Goal: Task Accomplishment & Management: Manage account settings

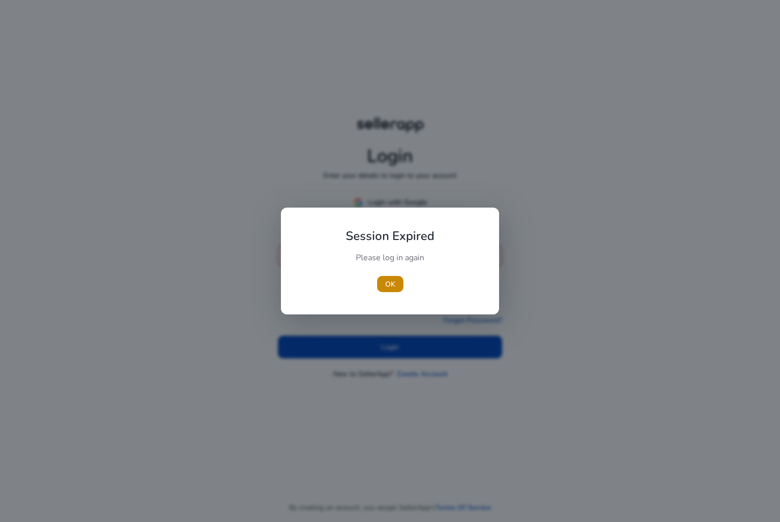
type input "**********"
click at [385, 337] on div at bounding box center [390, 261] width 780 height 522
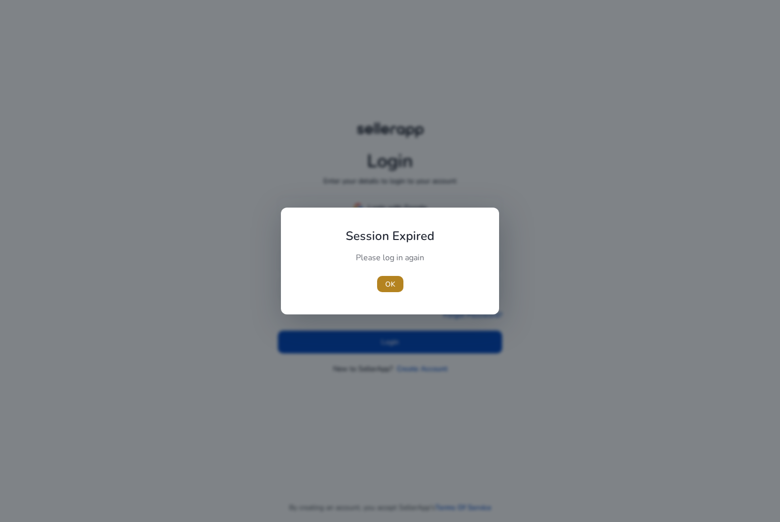
click at [388, 284] on span "OK" at bounding box center [390, 284] width 10 height 11
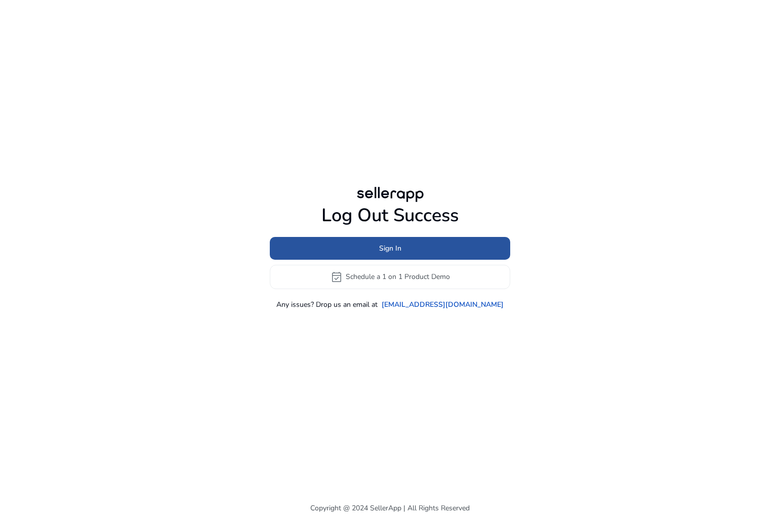
click at [381, 240] on span at bounding box center [390, 248] width 240 height 24
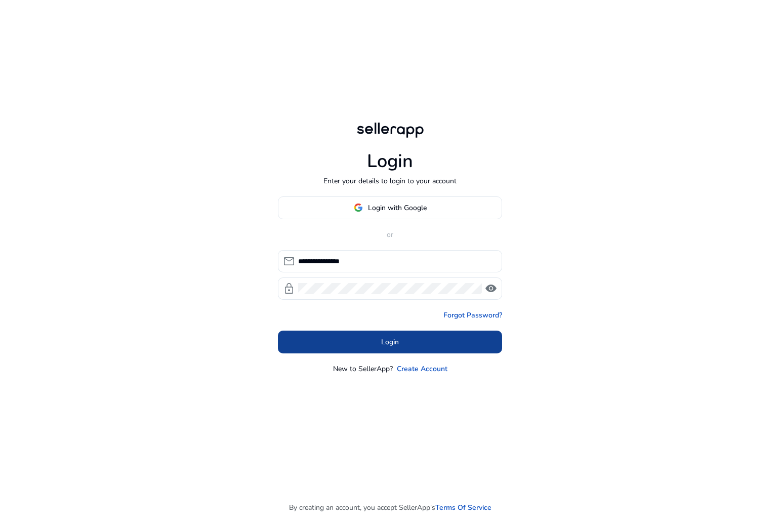
click at [382, 339] on span "Login" at bounding box center [390, 342] width 18 height 11
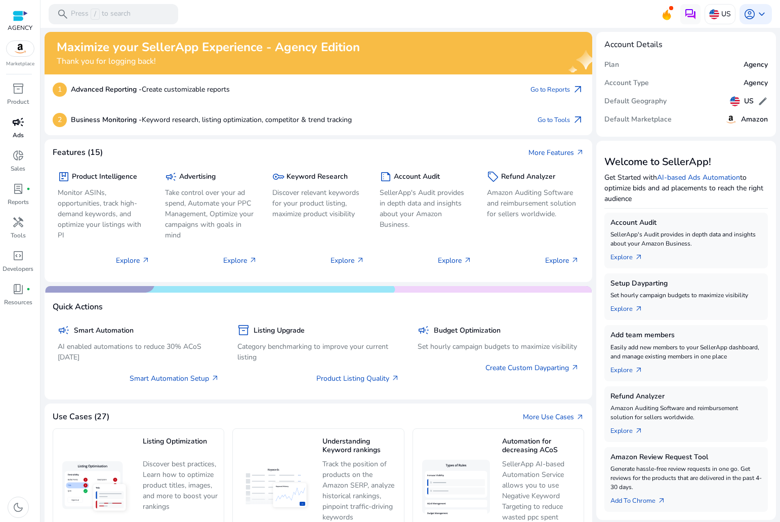
click at [16, 123] on span "campaign" at bounding box center [18, 122] width 12 height 12
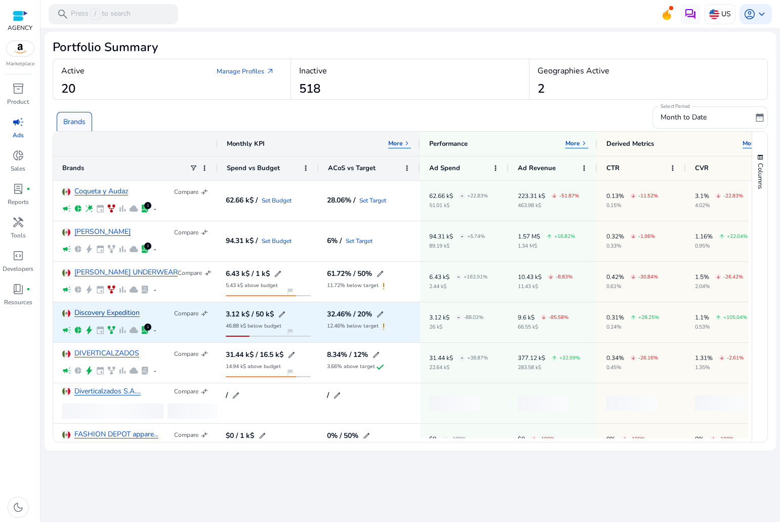
click at [109, 312] on link "Discovery Expedition" at bounding box center [106, 313] width 65 height 8
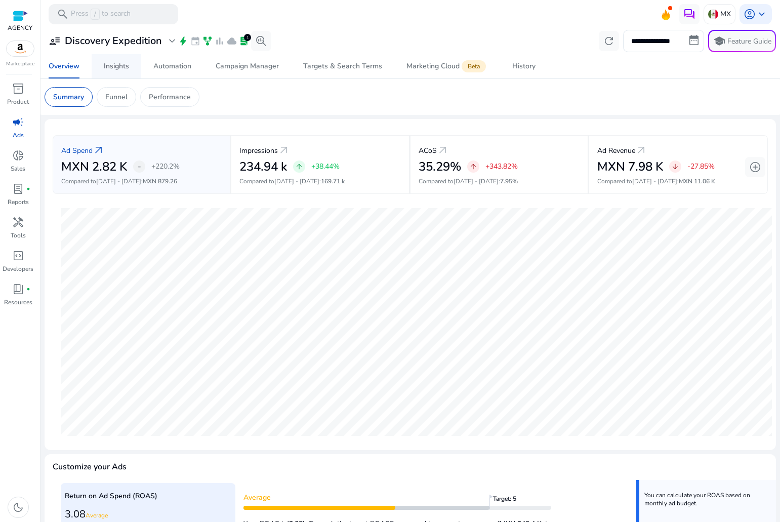
click at [120, 69] on div "Insights" at bounding box center [116, 66] width 25 height 7
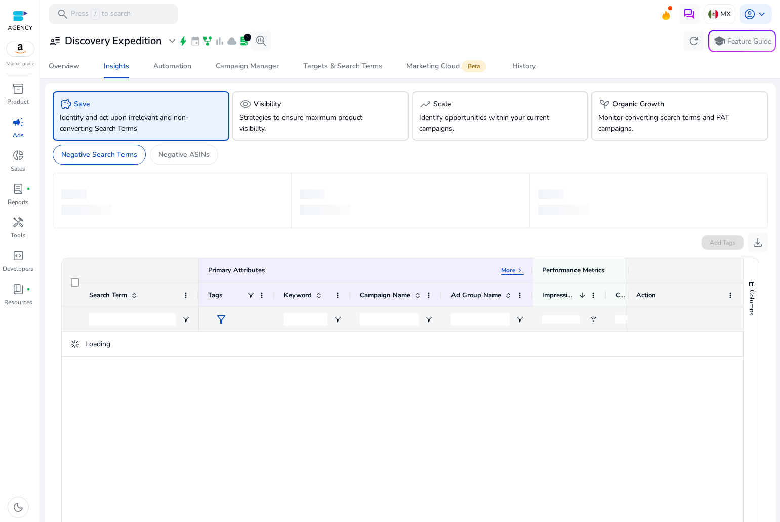
click at [162, 52] on div "user_attributes Discovery Expedition expand_more bolt event family_history bar_…" at bounding box center [411, 41] width 732 height 22
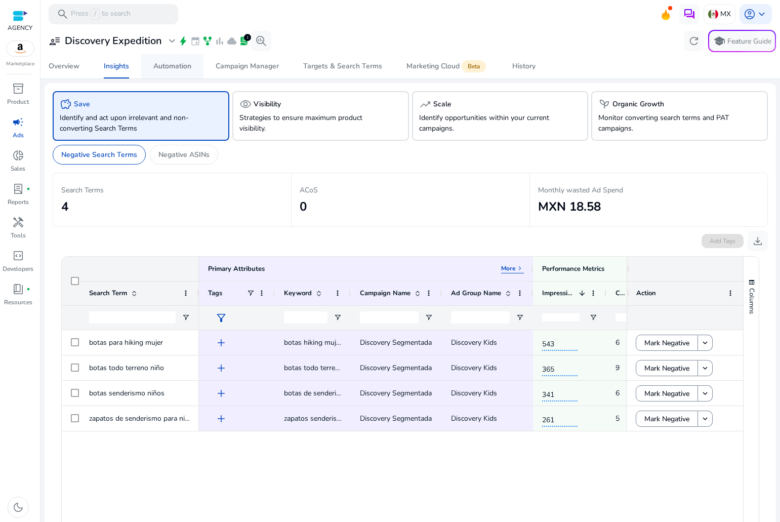
click at [169, 63] on div "Automation" at bounding box center [172, 66] width 38 height 7
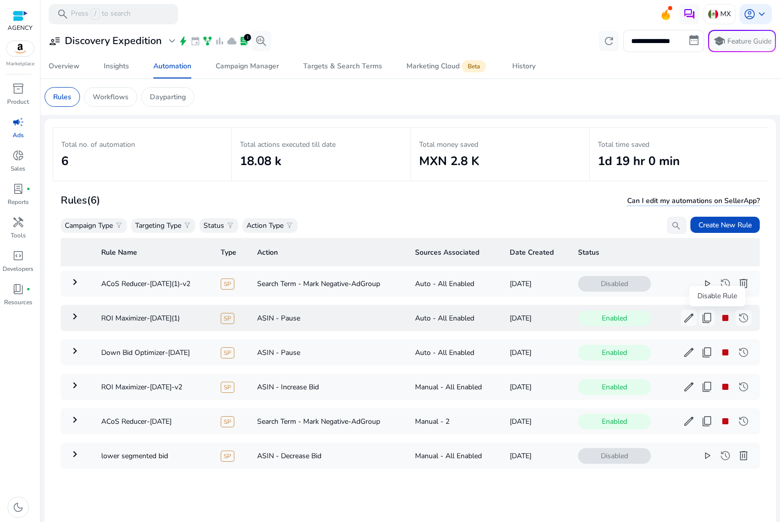
click at [719, 320] on span "stop" at bounding box center [725, 318] width 12 height 12
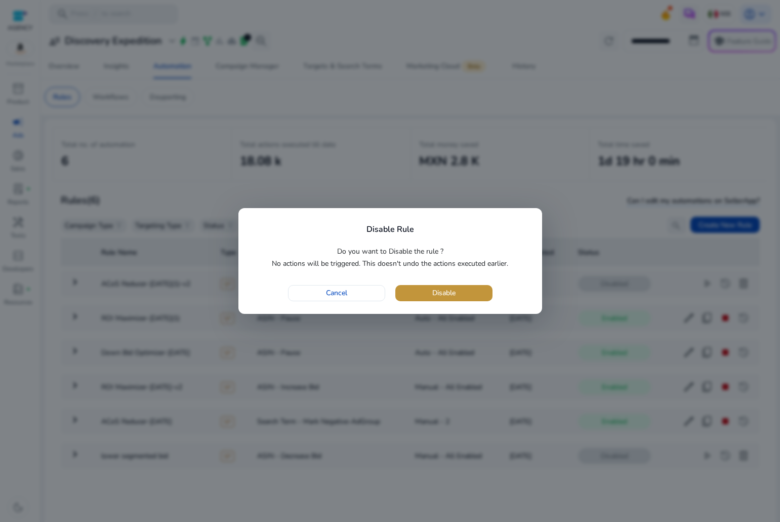
click at [435, 292] on span "Disable" at bounding box center [443, 293] width 23 height 11
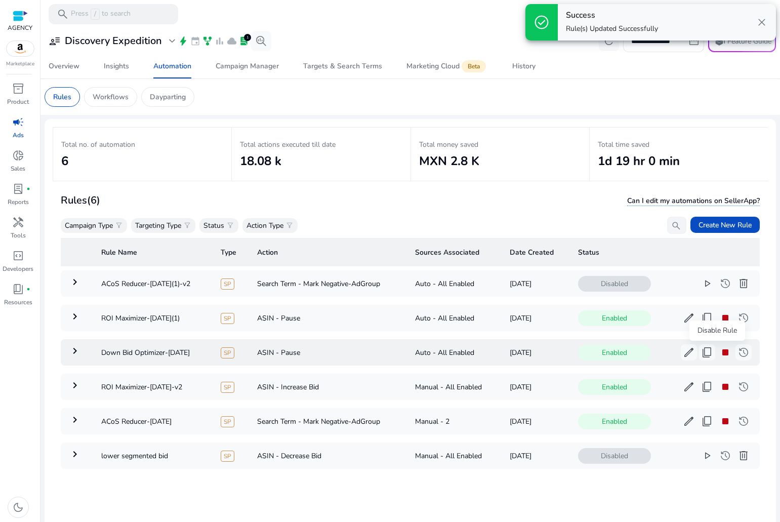
click at [719, 350] on span "stop" at bounding box center [725, 352] width 12 height 12
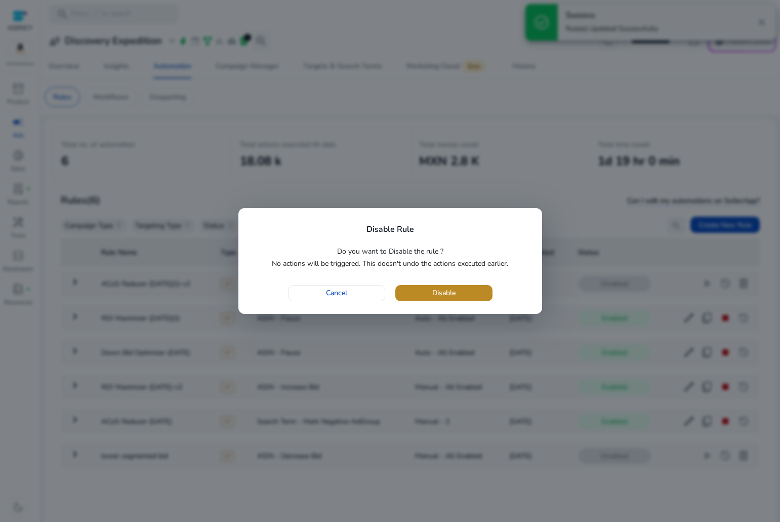
click at [468, 293] on span "button" at bounding box center [443, 293] width 97 height 24
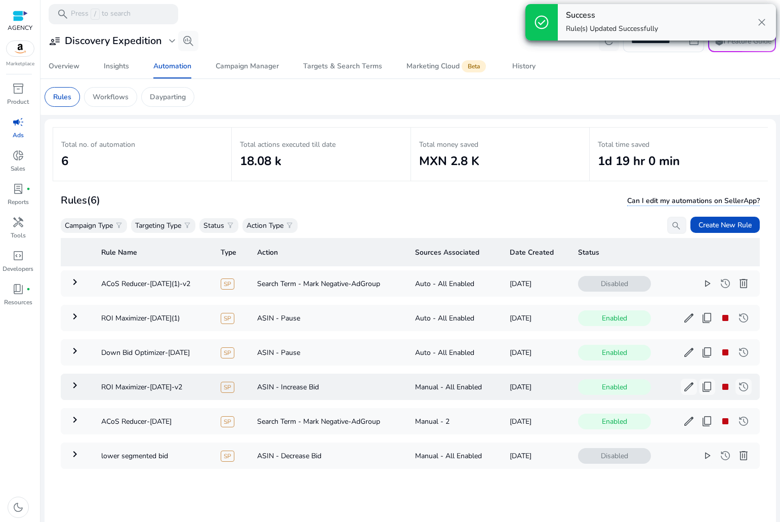
click at [719, 385] on span "stop" at bounding box center [725, 387] width 12 height 12
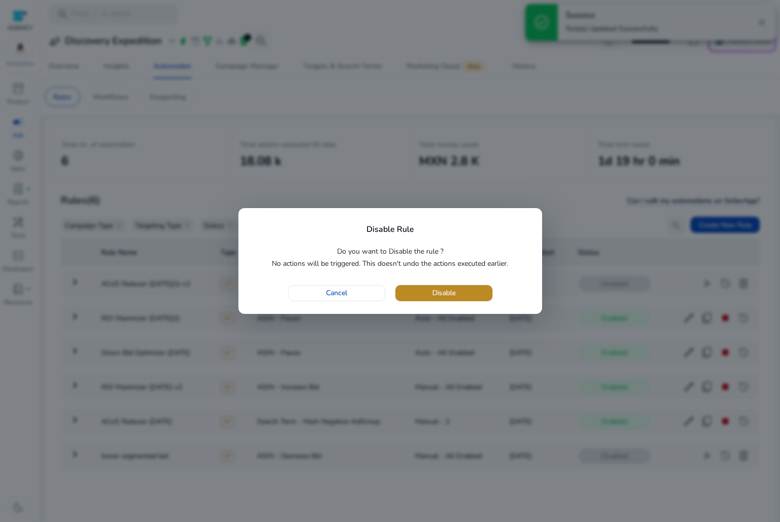
click at [443, 292] on span "Disable" at bounding box center [443, 293] width 23 height 11
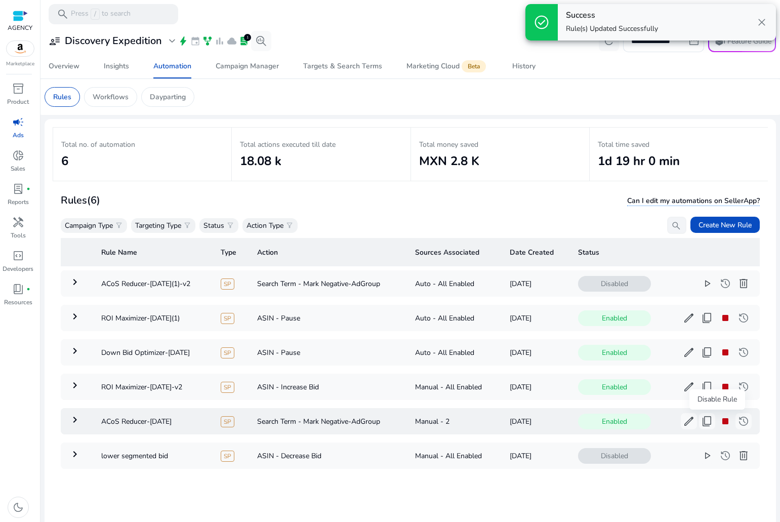
click at [719, 418] on span "stop" at bounding box center [725, 421] width 12 height 12
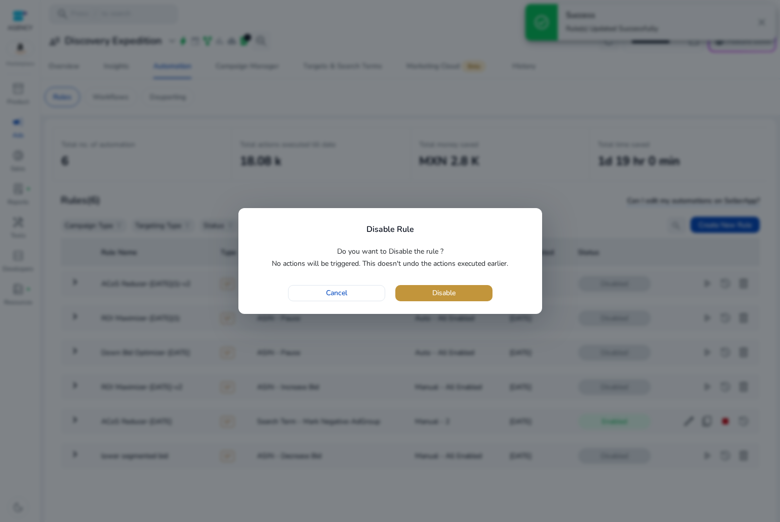
click at [458, 285] on span "button" at bounding box center [443, 293] width 97 height 24
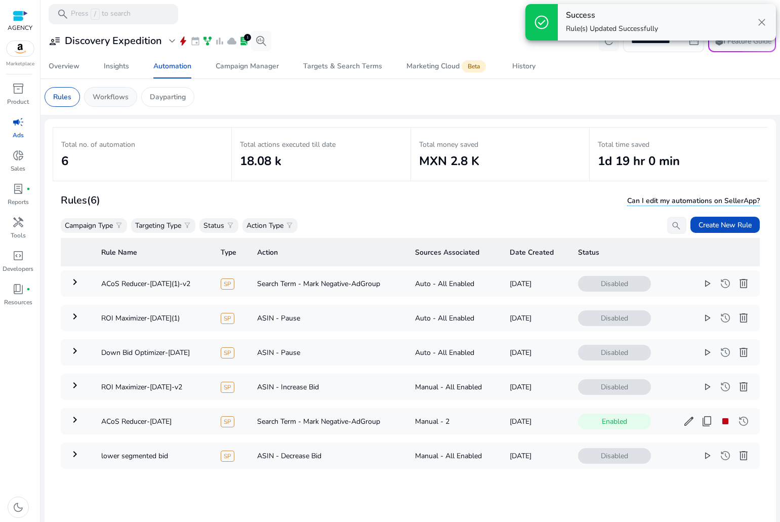
click at [109, 96] on p "Workflows" at bounding box center [111, 97] width 36 height 11
